Goal: Information Seeking & Learning: Learn about a topic

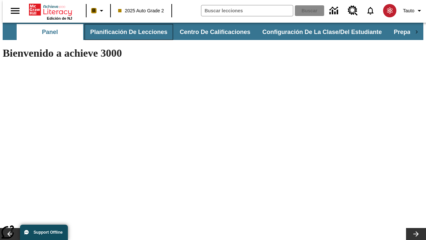
click at [125, 32] on button "Planificación de lecciones" at bounding box center [129, 32] width 89 height 16
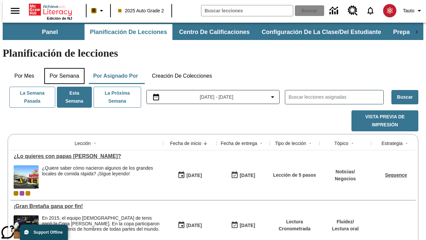
click at [62, 68] on button "Por semana" at bounding box center [64, 76] width 40 height 16
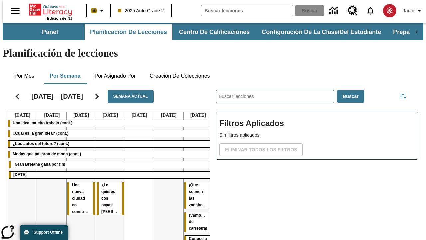
scroll to position [0, 3]
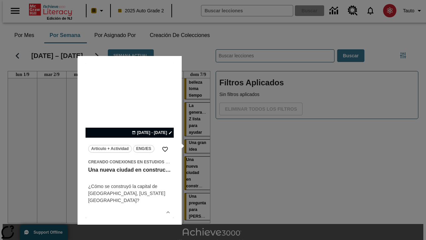
scroll to position [42, 0]
